Goal: Task Accomplishment & Management: Complete application form

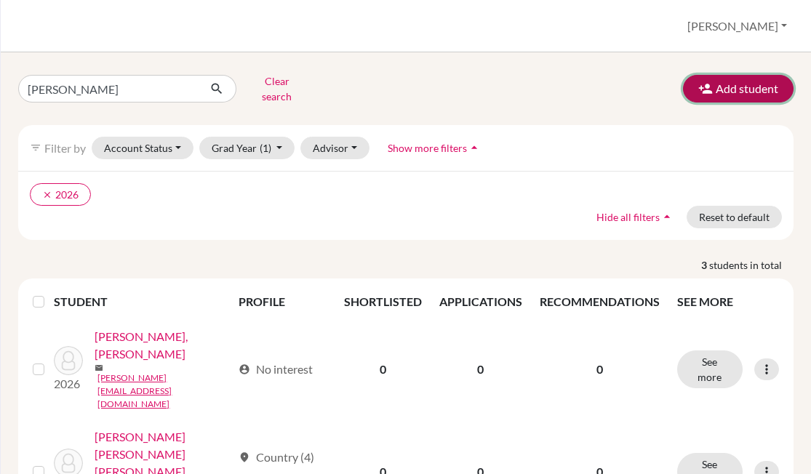
click at [741, 76] on button "Add student" at bounding box center [738, 89] width 111 height 28
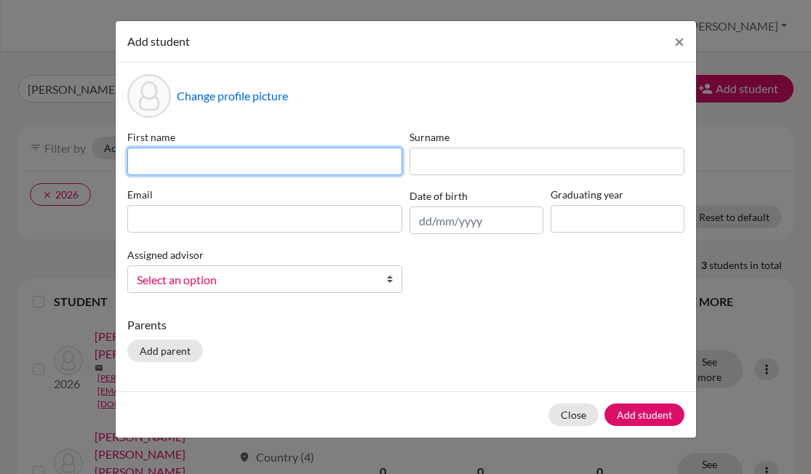
click at [375, 149] on input at bounding box center [264, 162] width 275 height 28
paste input "[PERSON_NAME] [PERSON_NAME]"
drag, startPoint x: 345, startPoint y: 165, endPoint x: 235, endPoint y: 159, distance: 110.0
click at [235, 159] on input "[PERSON_NAME] [PERSON_NAME]" at bounding box center [264, 162] width 275 height 28
type input "[PERSON_NAME] [PERSON_NAME]"
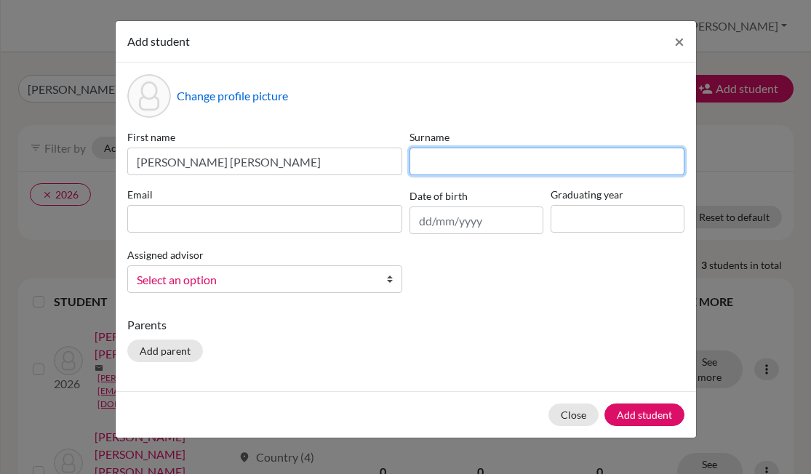
click at [469, 162] on input at bounding box center [546, 162] width 275 height 28
paste input "[PERSON_NAME] [PERSON_NAME]"
type input "[PERSON_NAME] [PERSON_NAME]"
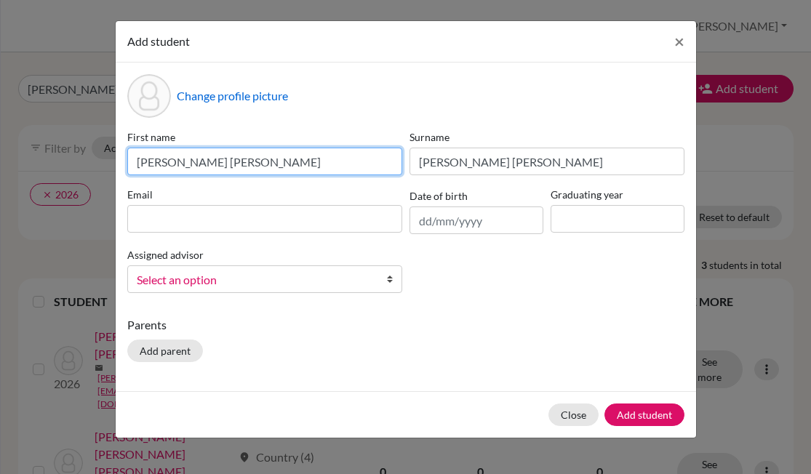
click at [284, 161] on input "[PERSON_NAME] [PERSON_NAME]" at bounding box center [264, 162] width 275 height 28
type input "[PERSON_NAME] [PERSON_NAME]"
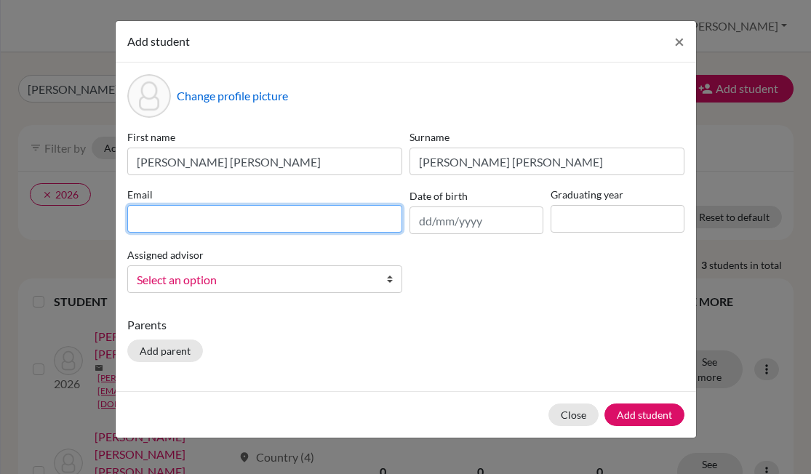
click at [295, 213] on input at bounding box center [264, 219] width 275 height 28
paste input "[EMAIL_ADDRESS][DOMAIN_NAME]"
type input "[EMAIL_ADDRESS][DOMAIN_NAME]"
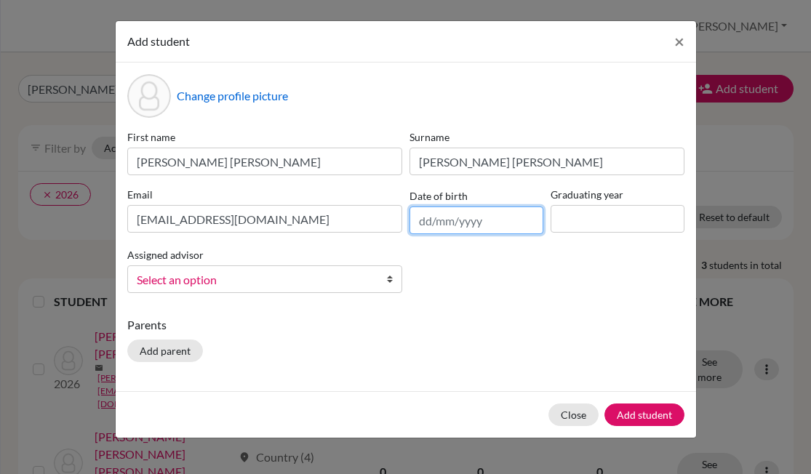
click at [520, 218] on input "text" at bounding box center [476, 221] width 134 height 28
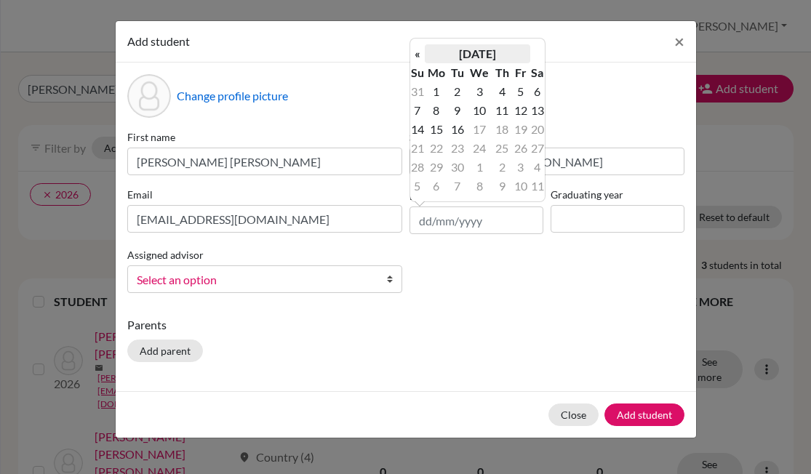
click at [487, 49] on th "[DATE]" at bounding box center [477, 53] width 105 height 19
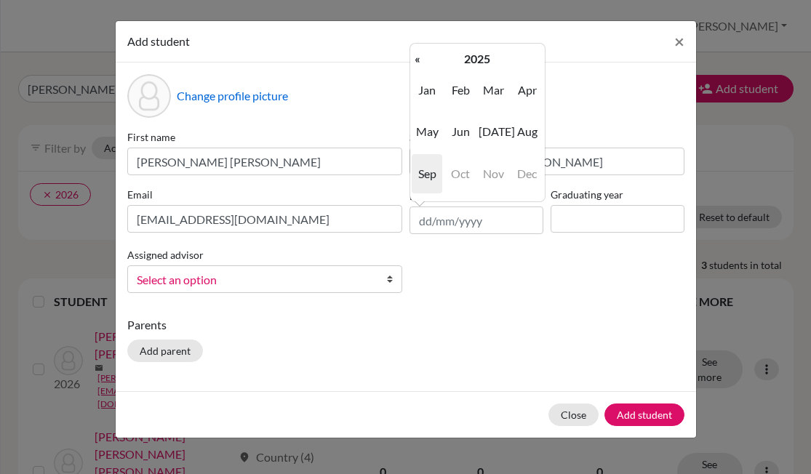
click at [487, 49] on th "2025" at bounding box center [477, 58] width 105 height 19
click at [457, 56] on th "[DATE]-[DATE]" at bounding box center [477, 58] width 105 height 19
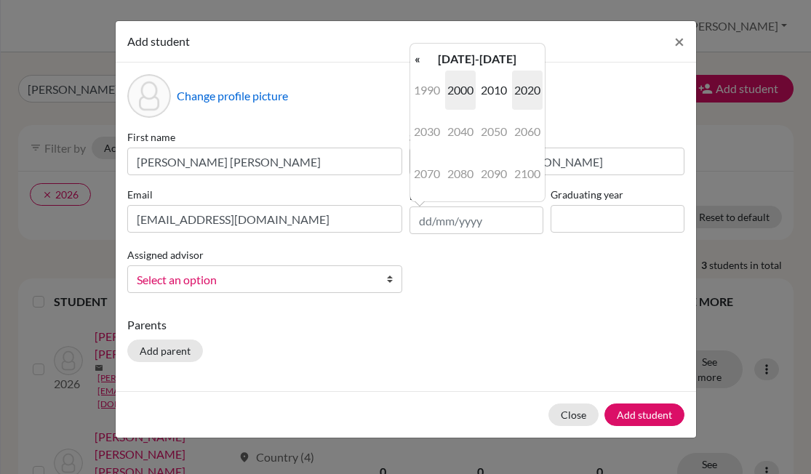
click at [460, 92] on span "2000" at bounding box center [460, 90] width 31 height 39
click at [424, 175] on span "2007" at bounding box center [427, 173] width 31 height 39
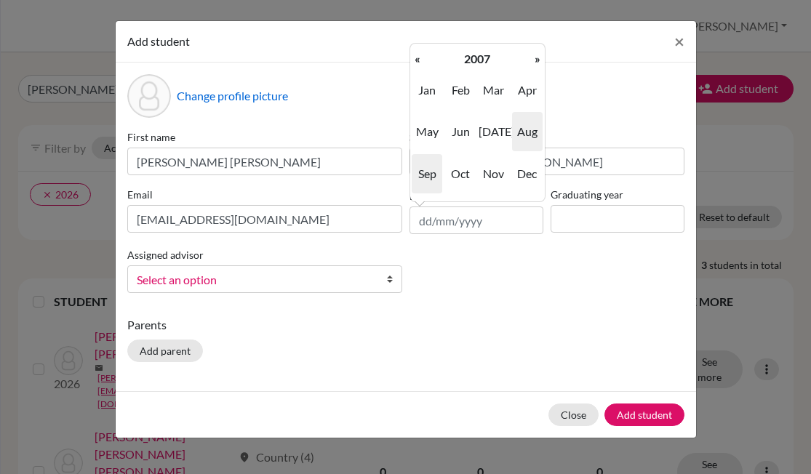
click at [530, 134] on span "Aug" at bounding box center [527, 131] width 31 height 39
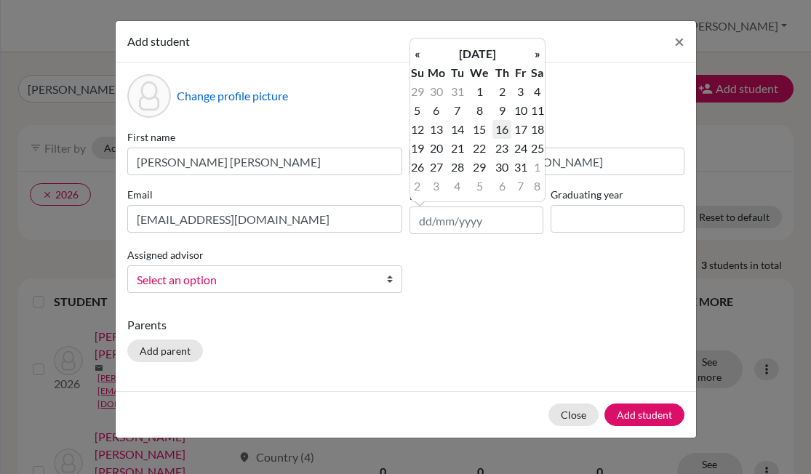
click at [503, 132] on td "16" at bounding box center [501, 129] width 19 height 19
type input "[DATE]"
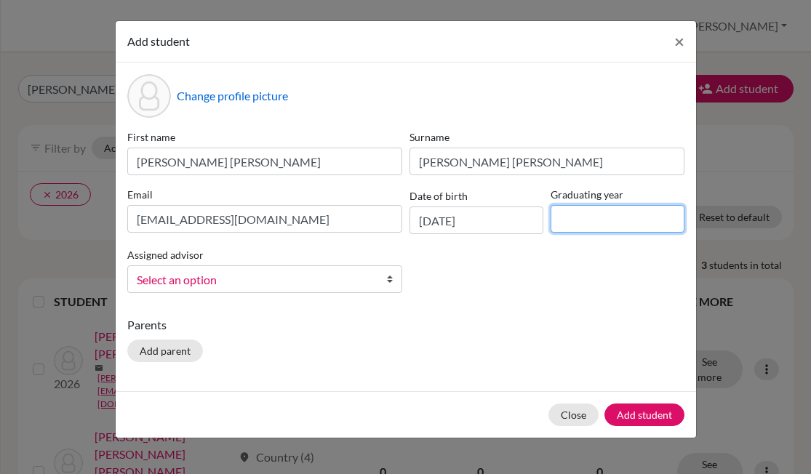
click at [636, 225] on input at bounding box center [618, 219] width 134 height 28
type input "2026"
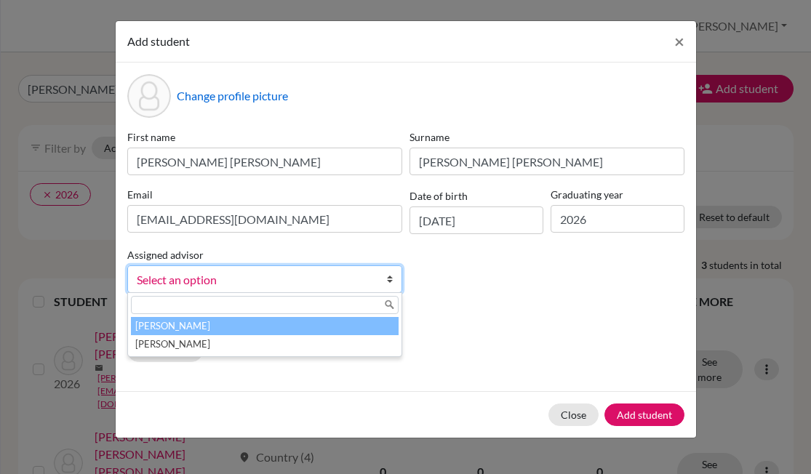
click at [145, 290] on link "Select an option" at bounding box center [264, 279] width 275 height 28
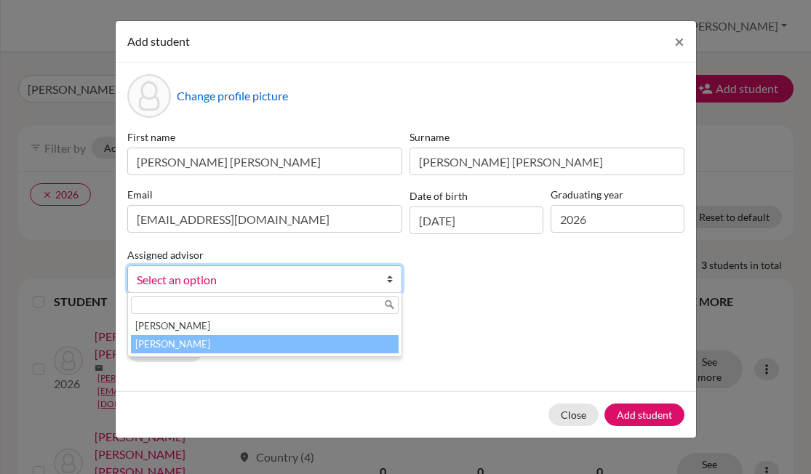
click at [162, 343] on li "[PERSON_NAME]" at bounding box center [265, 344] width 268 height 18
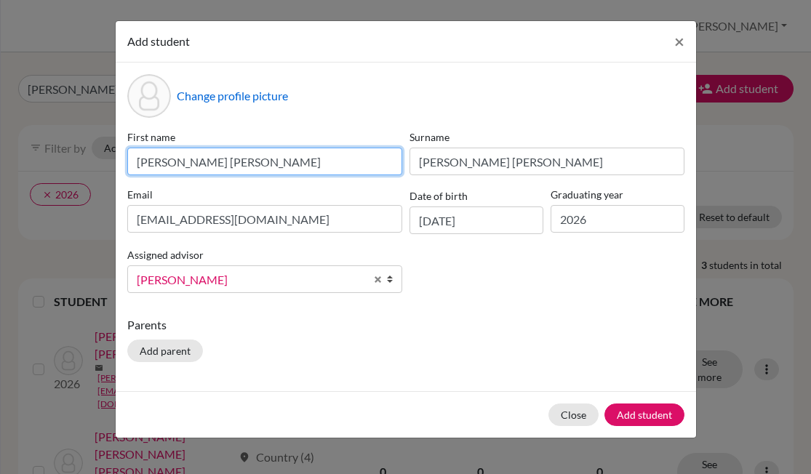
click at [347, 161] on input "[PERSON_NAME] [PERSON_NAME]" at bounding box center [264, 162] width 275 height 28
click at [137, 159] on input "[PERSON_NAME] [PERSON_NAME]" at bounding box center [264, 162] width 275 height 28
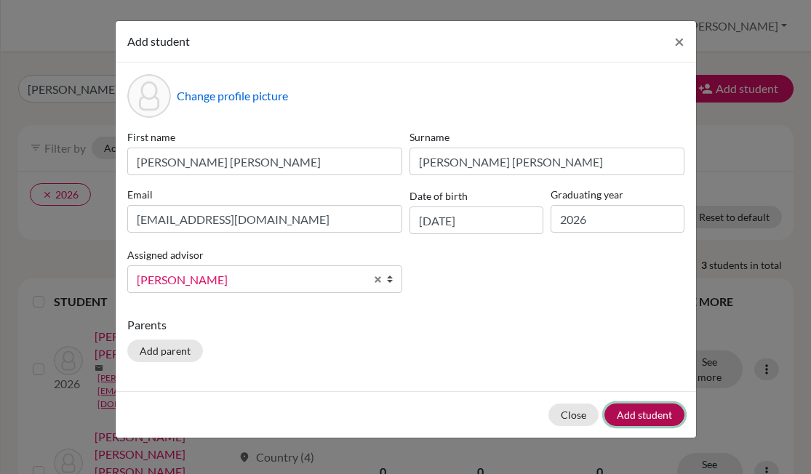
click at [642, 410] on button "Add student" at bounding box center [644, 415] width 80 height 23
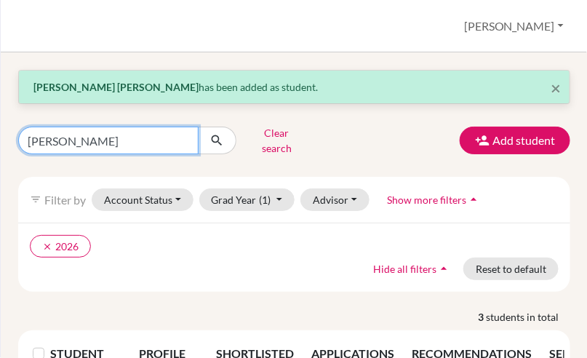
click at [68, 136] on input "[PERSON_NAME]" at bounding box center [108, 141] width 180 height 28
type input "t"
type input "rose"
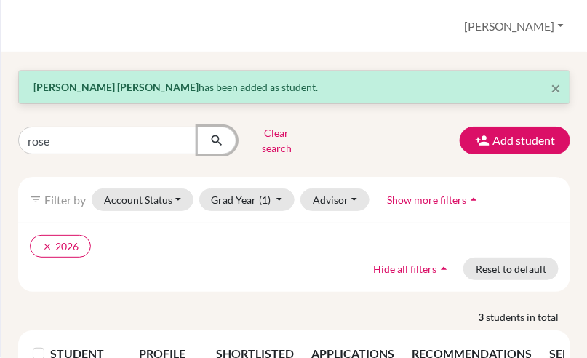
click at [225, 128] on button "submit" at bounding box center [217, 141] width 39 height 28
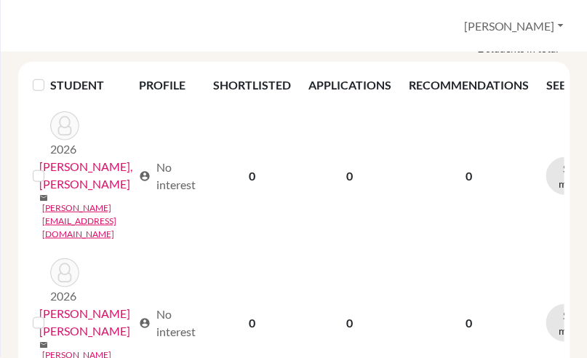
scroll to position [271, 0]
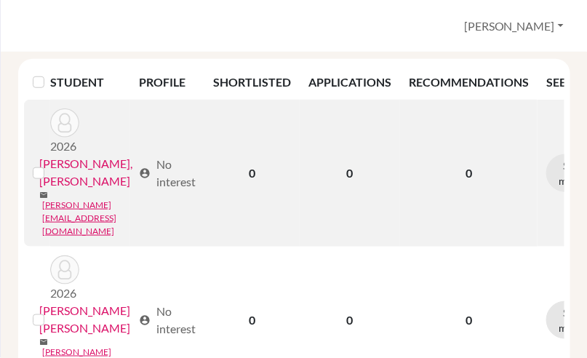
click at [86, 155] on link "[PERSON_NAME], [PERSON_NAME]" at bounding box center [85, 172] width 93 height 35
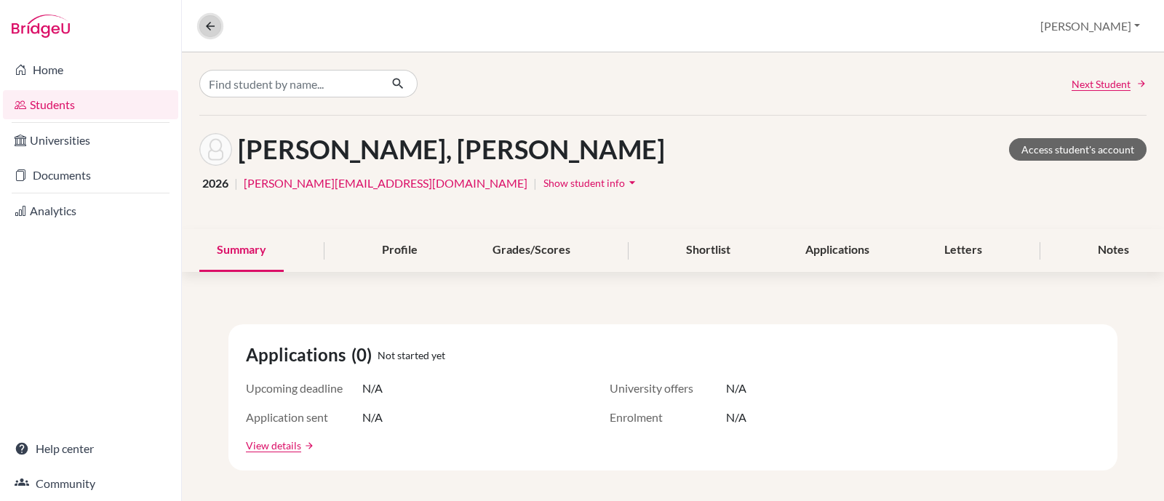
click at [211, 23] on icon at bounding box center [210, 26] width 13 height 13
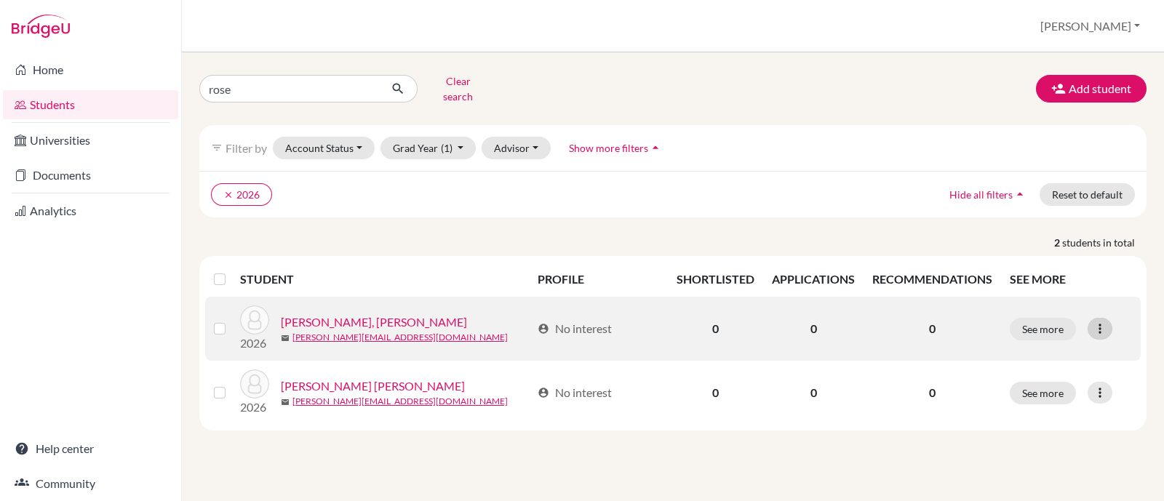
click at [810, 321] on icon at bounding box center [1099, 328] width 15 height 15
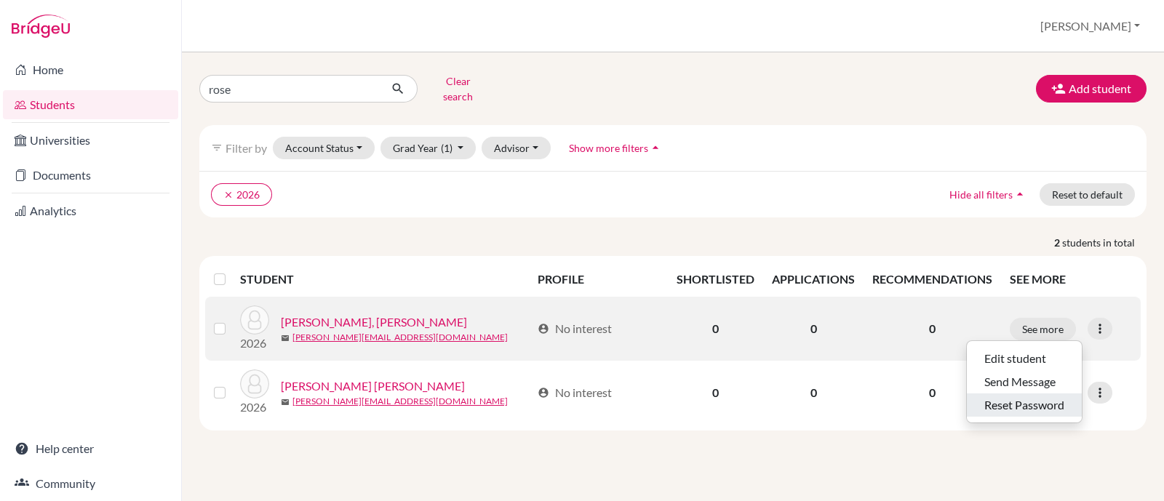
click at [810, 393] on button "Reset Password" at bounding box center [1024, 404] width 115 height 23
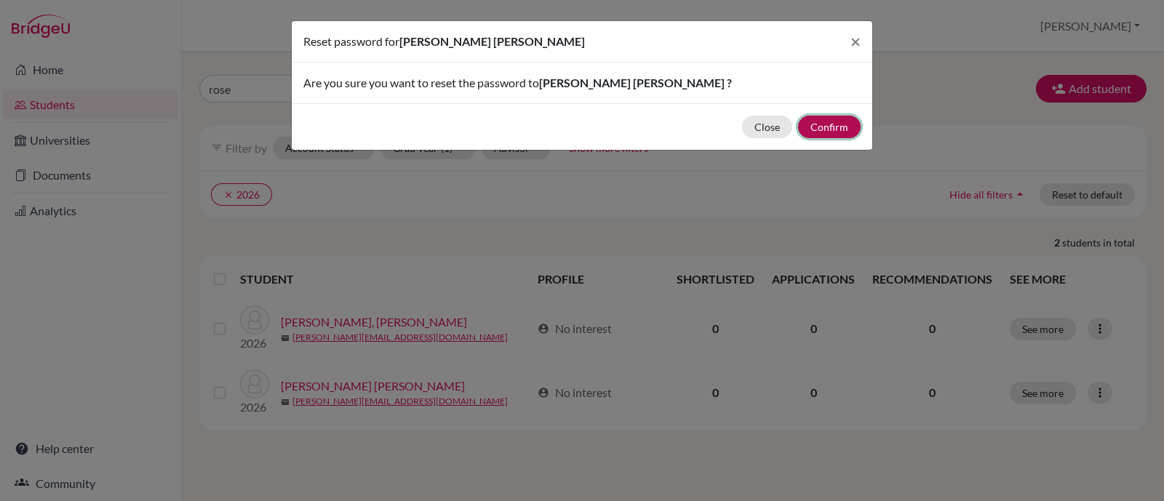
click at [810, 127] on button "Confirm" at bounding box center [829, 127] width 63 height 23
